Goal: Navigation & Orientation: Find specific page/section

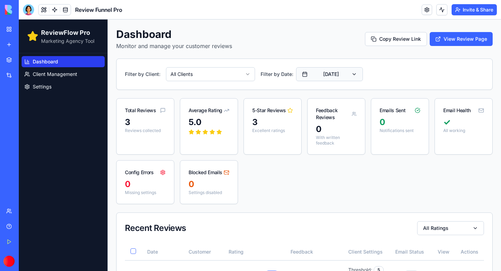
click at [324, 69] on button "[DATE]" at bounding box center [329, 74] width 67 height 14
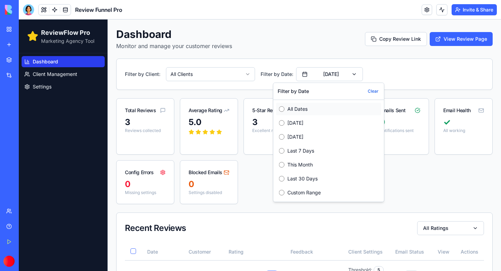
click at [285, 109] on div "All Dates" at bounding box center [328, 109] width 105 height 13
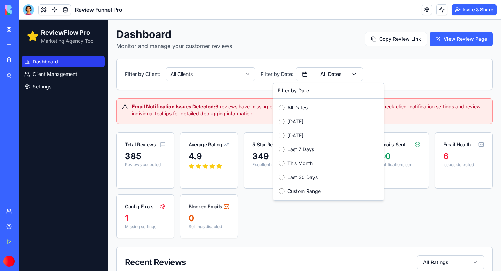
click at [339, 223] on div "Total Reviews 385 Reviews collected Average Rating 4.9 5-Star Reviews 349 Excel…" at bounding box center [304, 185] width 377 height 106
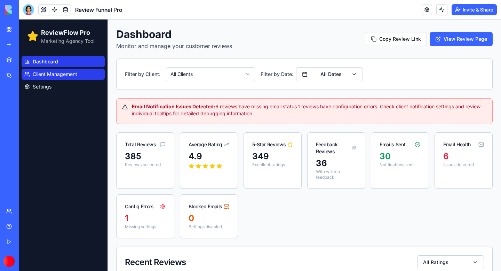
click at [50, 75] on span "Client Management" at bounding box center [55, 74] width 45 height 7
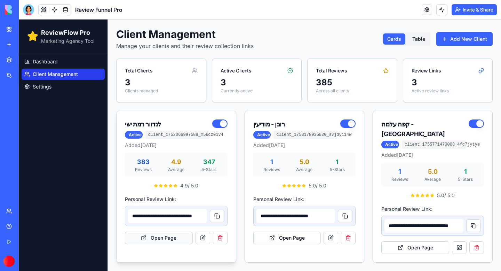
click at [173, 236] on button "Open Page" at bounding box center [159, 237] width 68 height 13
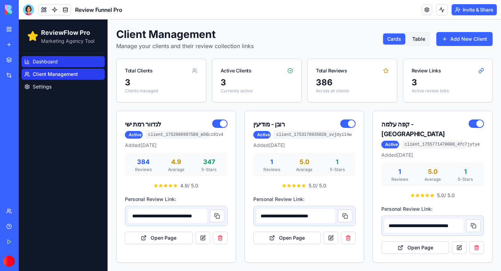
click at [45, 59] on span "Dashboard" at bounding box center [45, 61] width 25 height 7
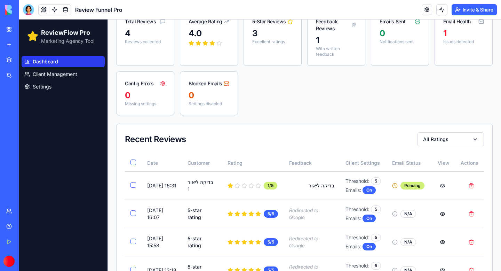
scroll to position [139, 0]
